Goal: Information Seeking & Learning: Find specific fact

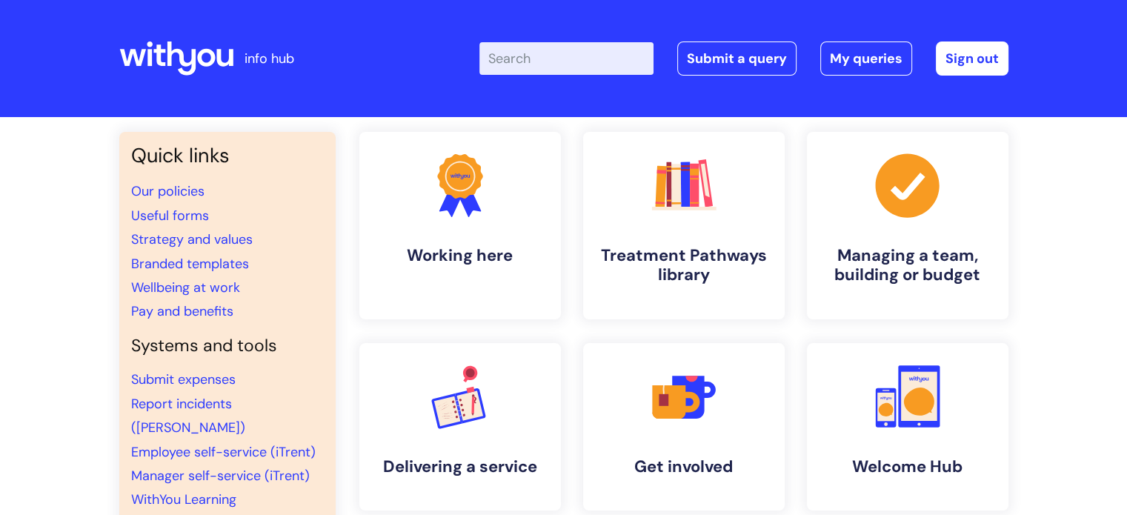
click at [609, 42] on input "Enter your search term here..." at bounding box center [567, 58] width 174 height 33
type input "b"
type input "hotel booking"
click button "Search" at bounding box center [0, 0] width 0 height 0
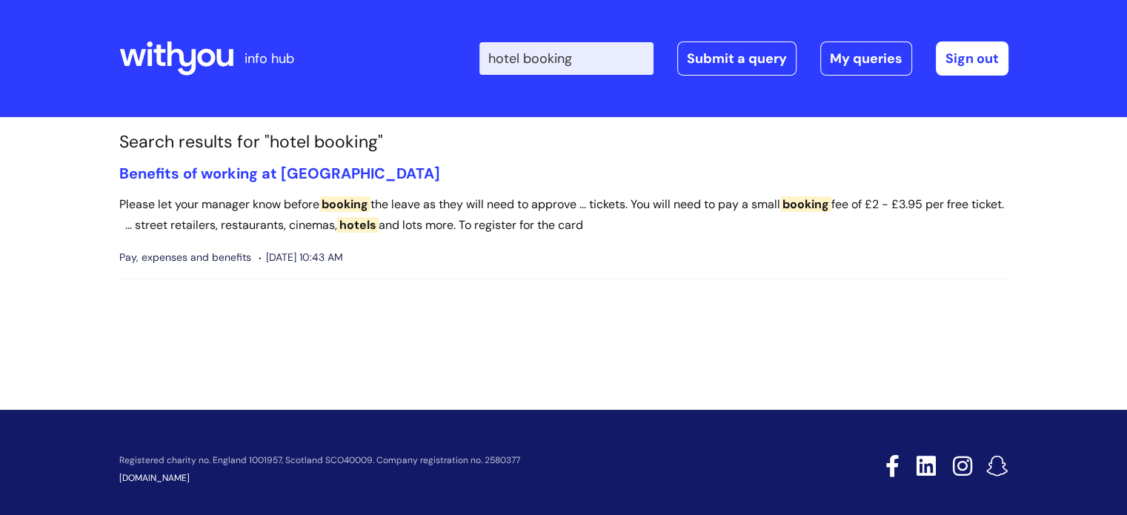
drag, startPoint x: 612, startPoint y: 62, endPoint x: 536, endPoint y: 84, distance: 79.5
click at [536, 84] on div "Enter your search term here... hotel booking Search Submit a query My queries W…" at bounding box center [674, 58] width 669 height 87
type input "hotel"
click button "Search" at bounding box center [0, 0] width 0 height 0
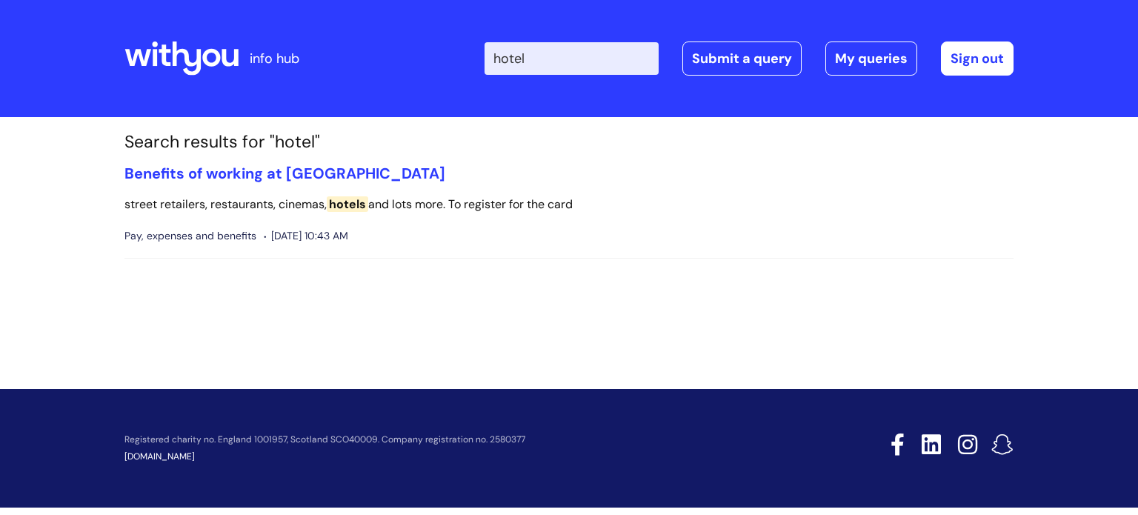
click at [347, 207] on span "hotels" at bounding box center [348, 204] width 42 height 16
